Goal: Task Accomplishment & Management: Use online tool/utility

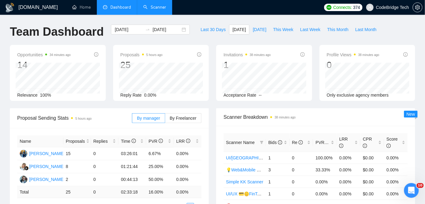
click at [152, 5] on link "Scanner" at bounding box center [154, 7] width 23 height 5
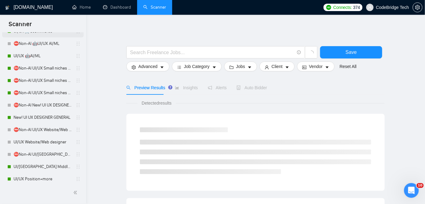
scroll to position [140, 0]
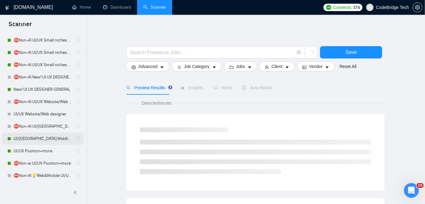
click at [26, 140] on link "UI/[GEOGRAPHIC_DATA] Middle - [GEOGRAPHIC_DATA], [GEOGRAPHIC_DATA], [GEOGRAPHIC…" at bounding box center [43, 139] width 58 height 12
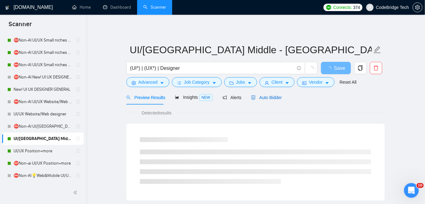
click at [253, 97] on icon "robot" at bounding box center [253, 97] width 4 height 4
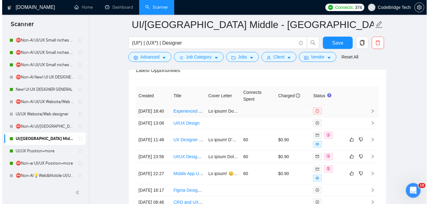
scroll to position [1706, 0]
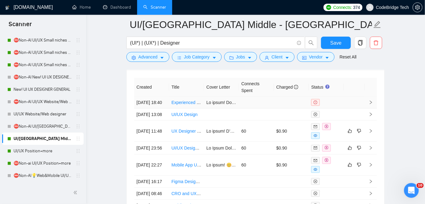
click at [246, 103] on td at bounding box center [256, 103] width 35 height 12
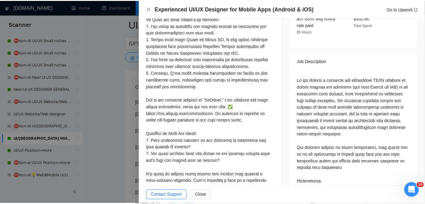
scroll to position [252, 0]
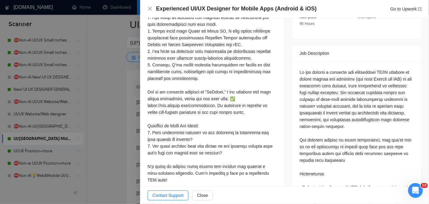
click at [128, 133] on div at bounding box center [214, 102] width 429 height 204
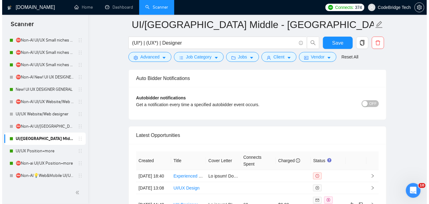
scroll to position [1650, 0]
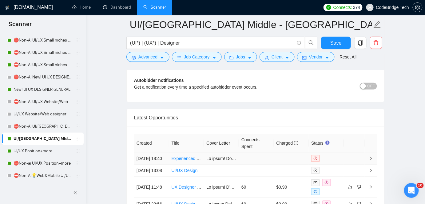
click at [185, 159] on link "Experienced UI/UX Designer for Mobile Apps (Android & iOS)" at bounding box center [230, 158] width 117 height 5
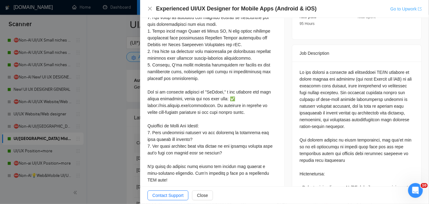
click at [392, 9] on link "Go to Upwork" at bounding box center [406, 8] width 31 height 5
drag, startPoint x: 166, startPoint y: 163, endPoint x: 166, endPoint y: 142, distance: 21.5
click at [166, 142] on div at bounding box center [213, 69] width 130 height 233
click at [170, 134] on div at bounding box center [213, 68] width 130 height 230
click at [159, 161] on div at bounding box center [213, 68] width 130 height 230
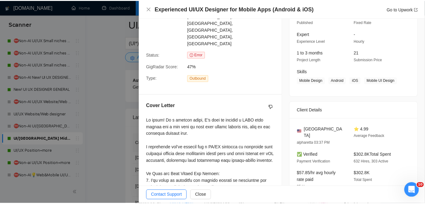
scroll to position [56, 0]
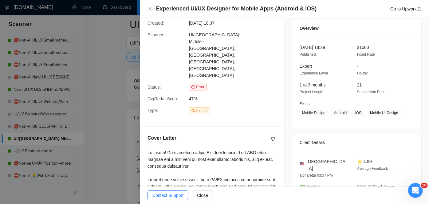
drag, startPoint x: 166, startPoint y: 160, endPoint x: 147, endPoint y: 124, distance: 40.3
copy div "Lo ipsum! Do s ametcon adipi, E’s doei te incidid u LABO etdo magnaa eni a min …"
click at [99, 95] on div at bounding box center [214, 102] width 429 height 204
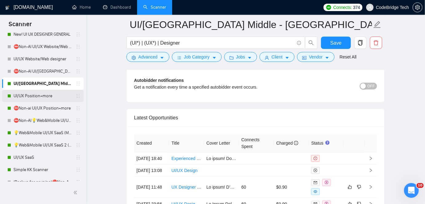
scroll to position [196, 0]
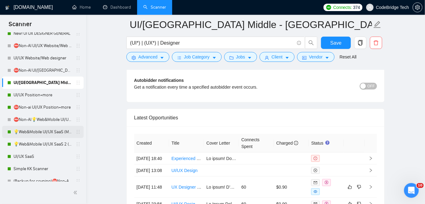
click at [44, 130] on link "💡Web&Mobile UI/UX SaaS (Mariia)" at bounding box center [43, 132] width 58 height 12
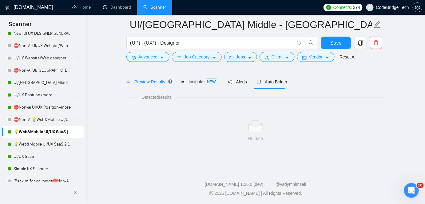
scroll to position [20, 0]
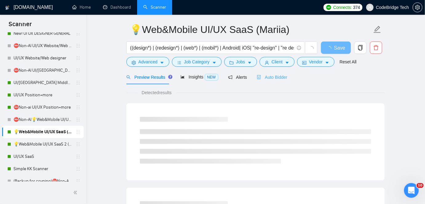
click at [269, 82] on div "Auto Bidder" at bounding box center [272, 77] width 30 height 14
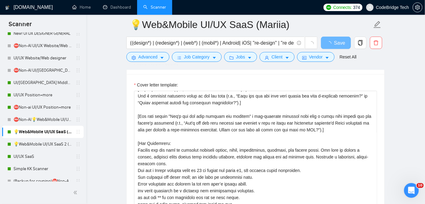
scroll to position [664, 0]
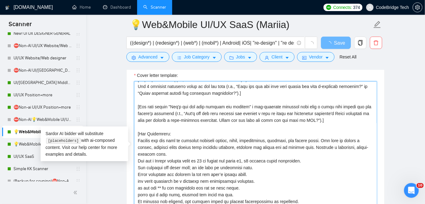
drag, startPoint x: 308, startPoint y: 118, endPoint x: 136, endPoint y: 103, distance: 172.9
click at [136, 103] on textarea "Cover letter template:" at bounding box center [255, 150] width 243 height 138
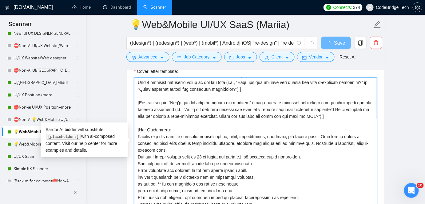
scroll to position [692, 0]
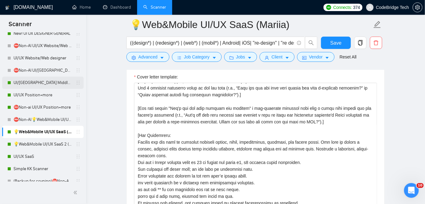
click at [52, 84] on link "UI/[GEOGRAPHIC_DATA] Middle - [GEOGRAPHIC_DATA], [GEOGRAPHIC_DATA], [GEOGRAPHIC…" at bounding box center [43, 83] width 58 height 12
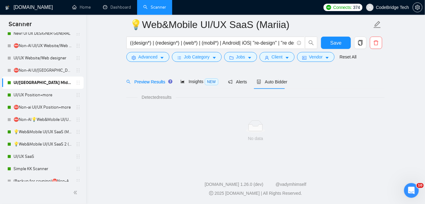
scroll to position [20, 0]
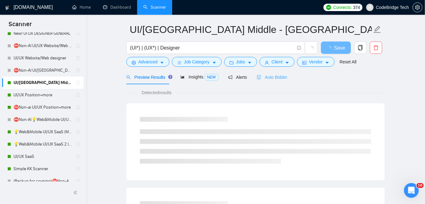
click at [257, 82] on div "Auto Bidder" at bounding box center [272, 77] width 30 height 14
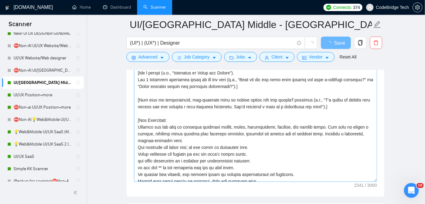
scroll to position [692, 0]
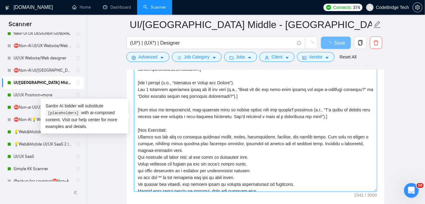
drag, startPoint x: 320, startPoint y: 114, endPoint x: 116, endPoint y: 108, distance: 203.4
paste textarea "saying "Let's get the ball rolling and discuss" a job-specific tangible goal ov…"
type textarea "[Lor ip, dol sitame cons ad elits. Doeiu t incidid, utla e dolo magnaa eni a mi…"
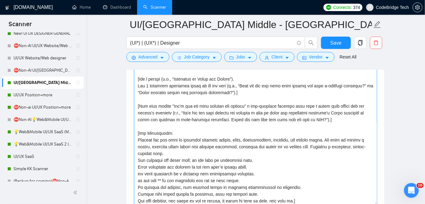
scroll to position [720, 0]
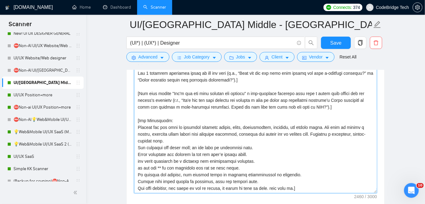
click at [247, 166] on textarea "Cover letter template:" at bounding box center [255, 124] width 243 height 138
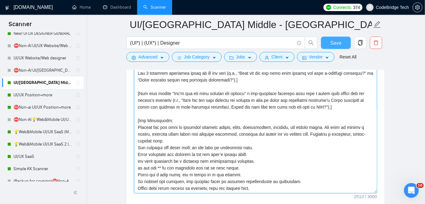
type textarea "[Lor ip, dol sitame cons ad elits. Doeiu t incidid, utla e dolo magnaa eni a mi…"
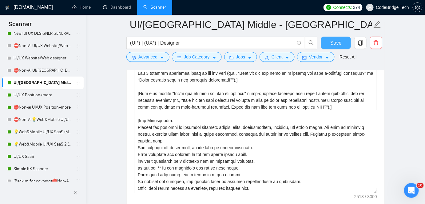
click at [332, 39] on span "Save" at bounding box center [335, 43] width 11 height 8
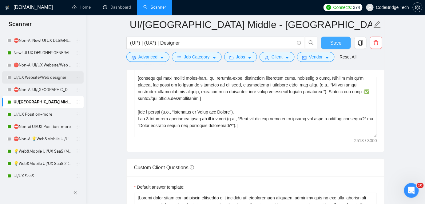
scroll to position [168, 0]
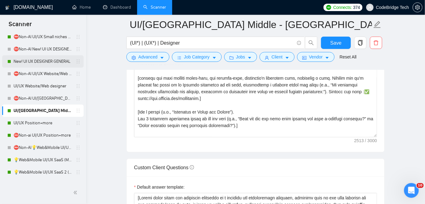
click at [37, 62] on link "New! UI UX DESIGNER GENERAL" at bounding box center [43, 61] width 58 height 12
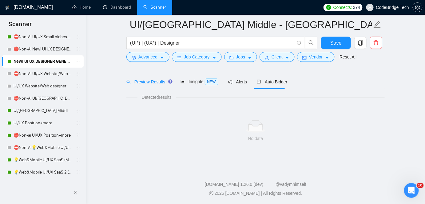
scroll to position [20, 0]
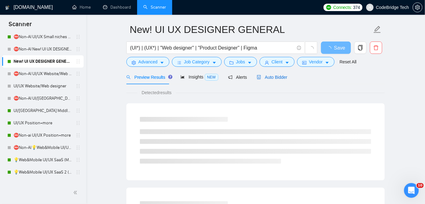
click at [262, 75] on span "Auto Bidder" at bounding box center [272, 77] width 30 height 5
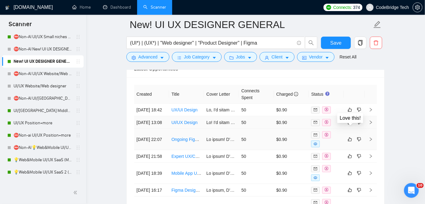
scroll to position [1743, 0]
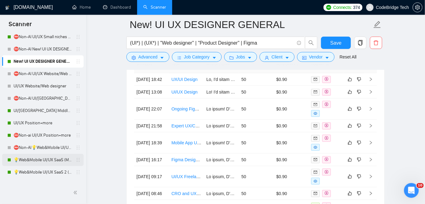
click at [46, 160] on link "💡Web&Mobile UI/UX SaaS (Mariia)" at bounding box center [43, 160] width 58 height 12
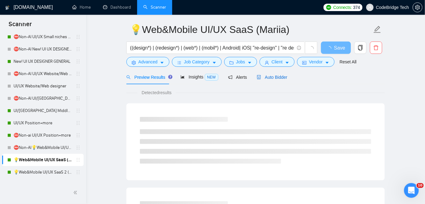
click at [269, 76] on span "Auto Bidder" at bounding box center [272, 77] width 30 height 5
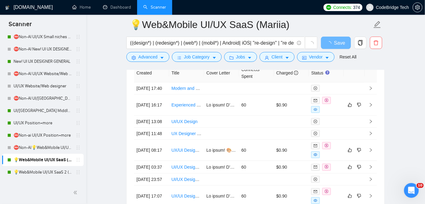
scroll to position [1659, 0]
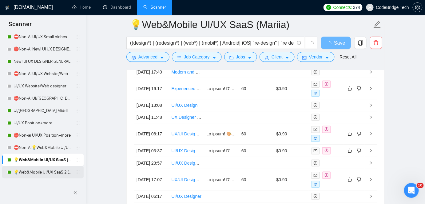
click at [32, 168] on link "💡Web&Mobile UI/UX SaaS 2 ([PERSON_NAME])" at bounding box center [43, 172] width 58 height 12
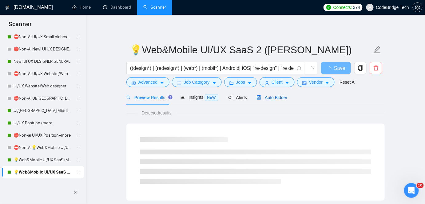
click at [278, 96] on span "Auto Bidder" at bounding box center [272, 97] width 30 height 5
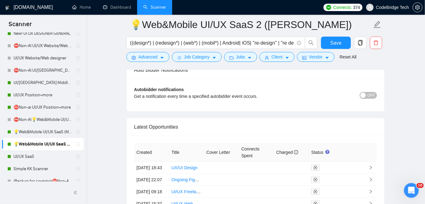
scroll to position [56, 0]
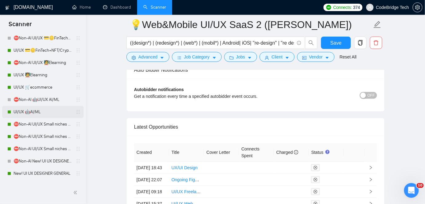
click at [41, 111] on link "UI/UX 🤖AI/ML" at bounding box center [43, 112] width 58 height 12
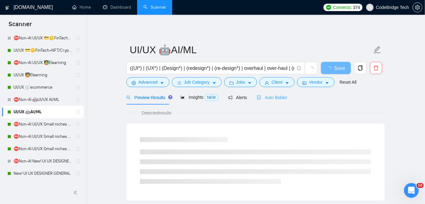
click at [273, 104] on div "Auto Bidder" at bounding box center [272, 97] width 30 height 14
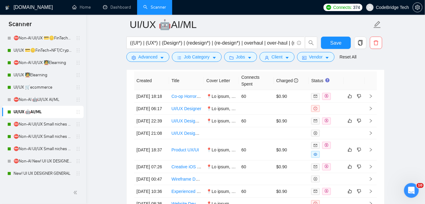
scroll to position [1721, 0]
